Goal: Check status

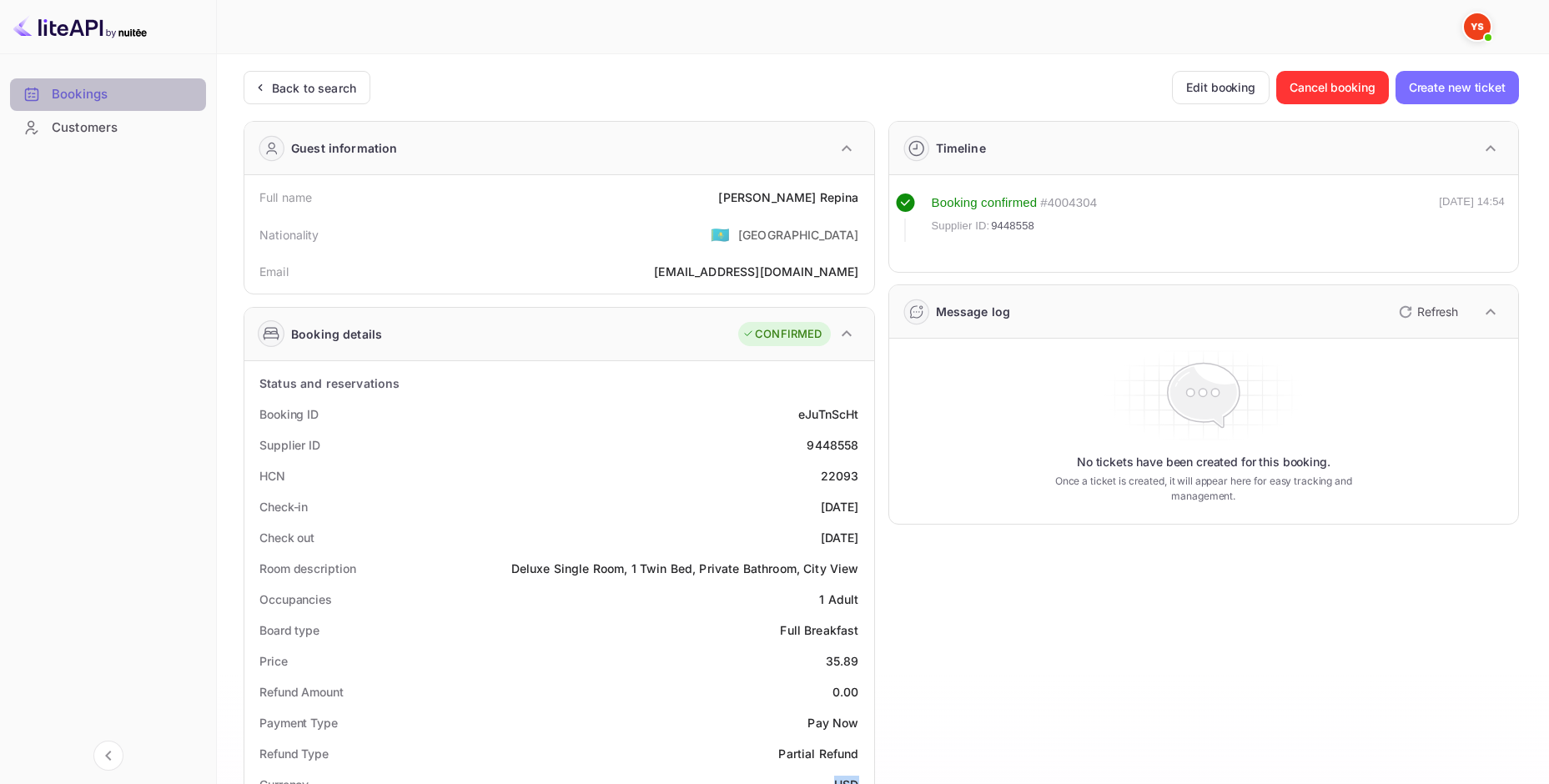
click at [87, 98] on ya-tr-span "Bookings" at bounding box center [80, 94] width 56 height 19
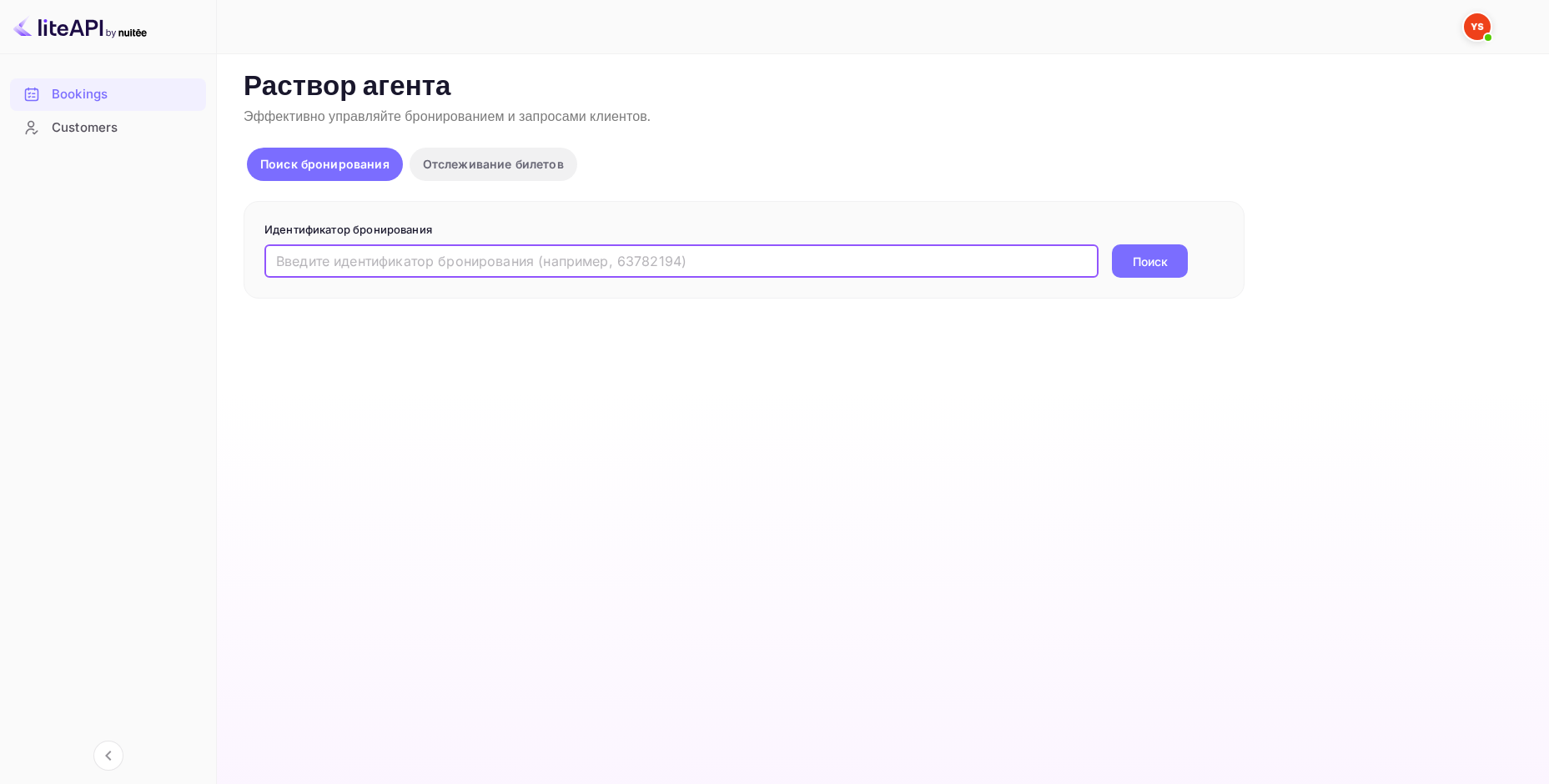
click at [361, 261] on input "text" at bounding box center [681, 260] width 834 height 33
paste input "9785273"
type input "9785273"
click at [1112, 244] on button "Поиск" at bounding box center [1150, 260] width 76 height 33
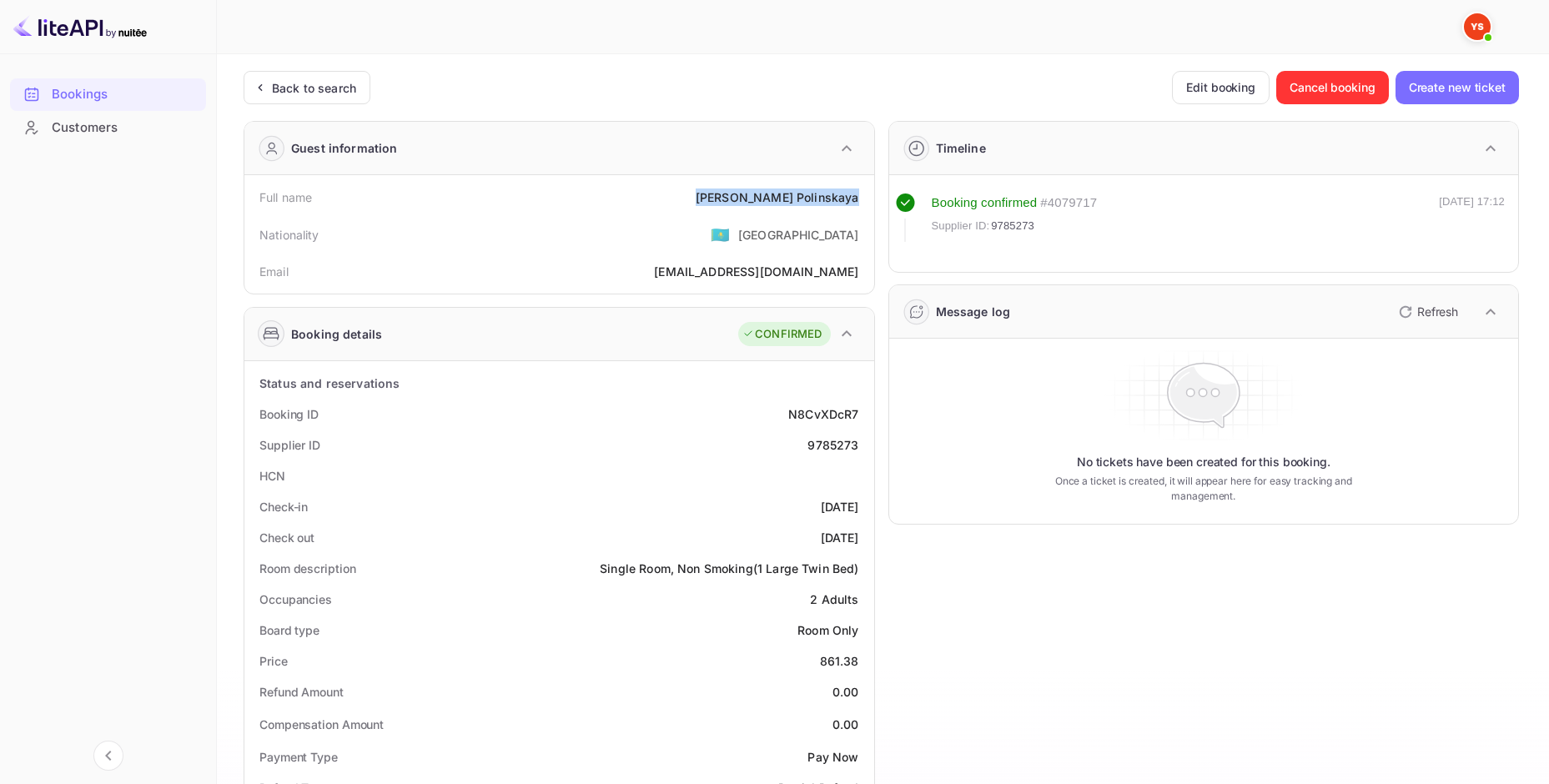
drag, startPoint x: 868, startPoint y: 201, endPoint x: 760, endPoint y: 190, distance: 108.6
click at [760, 190] on div "Full name Irina Polinskaya Nationality 🇰🇿 Kazakhstan Email osmosita@yandex.ru" at bounding box center [559, 234] width 630 height 118
copy div "Irina Polinskaya"
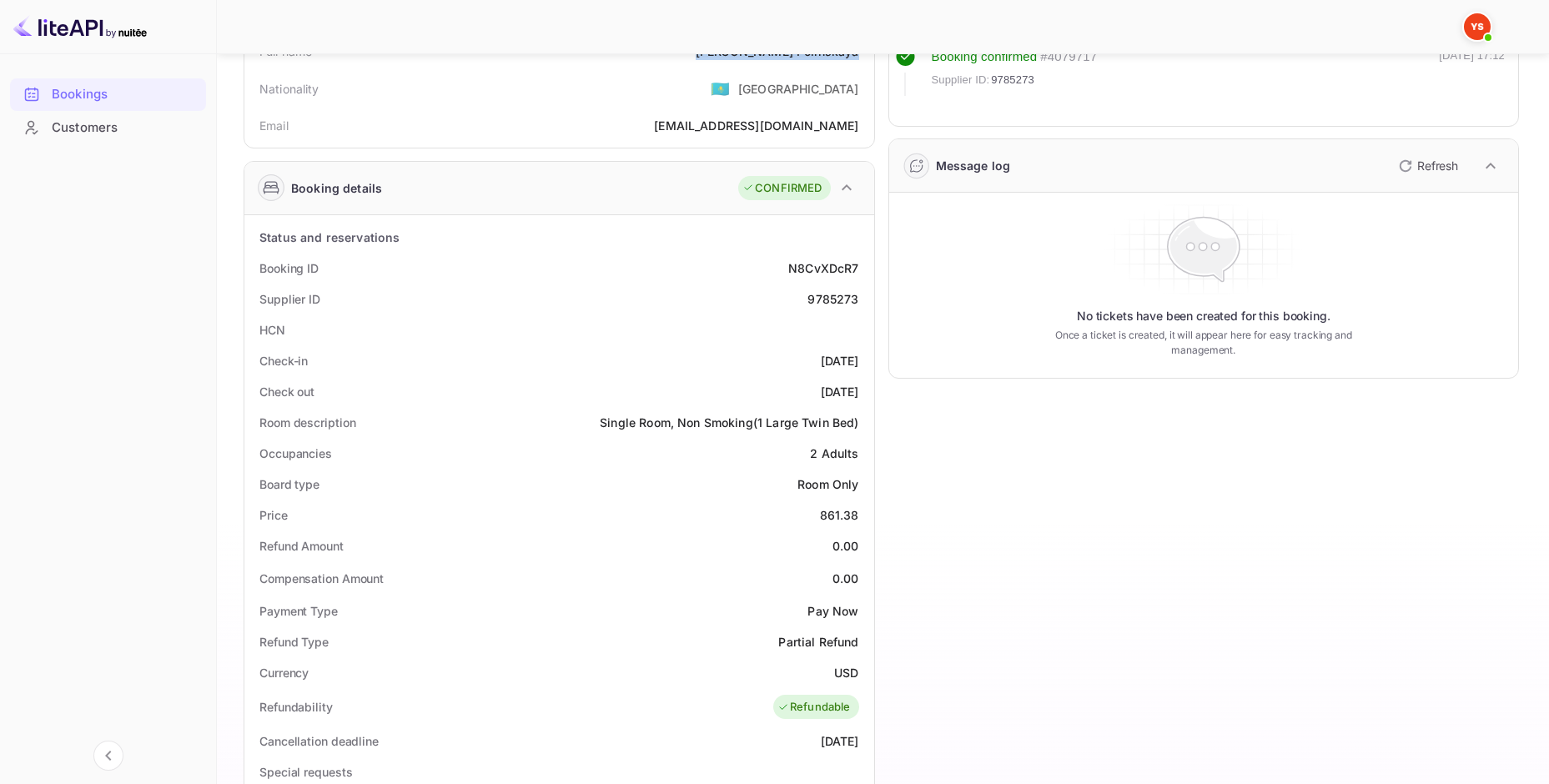
scroll to position [167, 0]
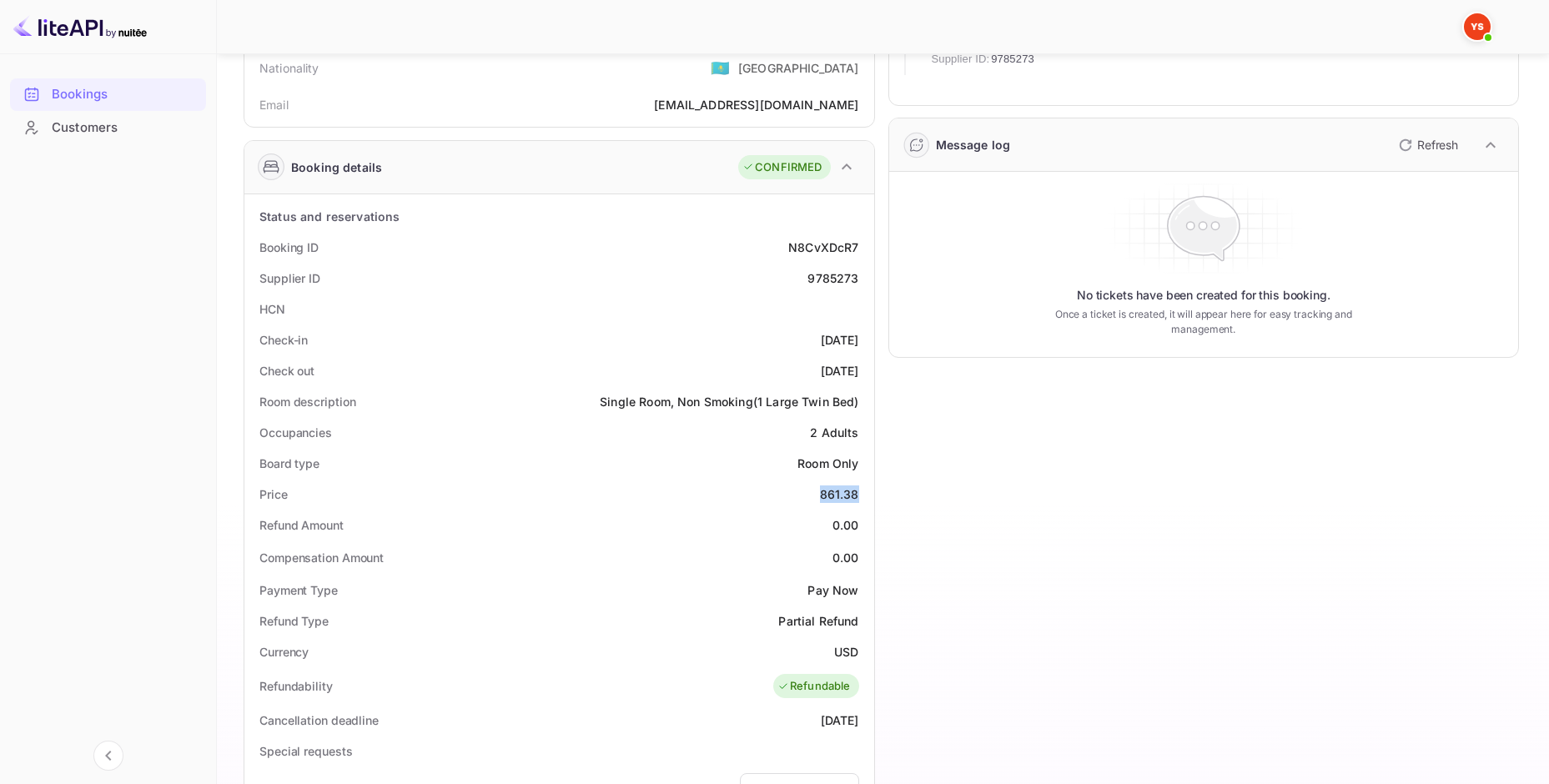
drag, startPoint x: 821, startPoint y: 493, endPoint x: 865, endPoint y: 497, distance: 44.2
click at [865, 497] on div "Price 861.38" at bounding box center [559, 494] width 616 height 31
copy div "861.38"
